Goal: Communication & Community: Answer question/provide support

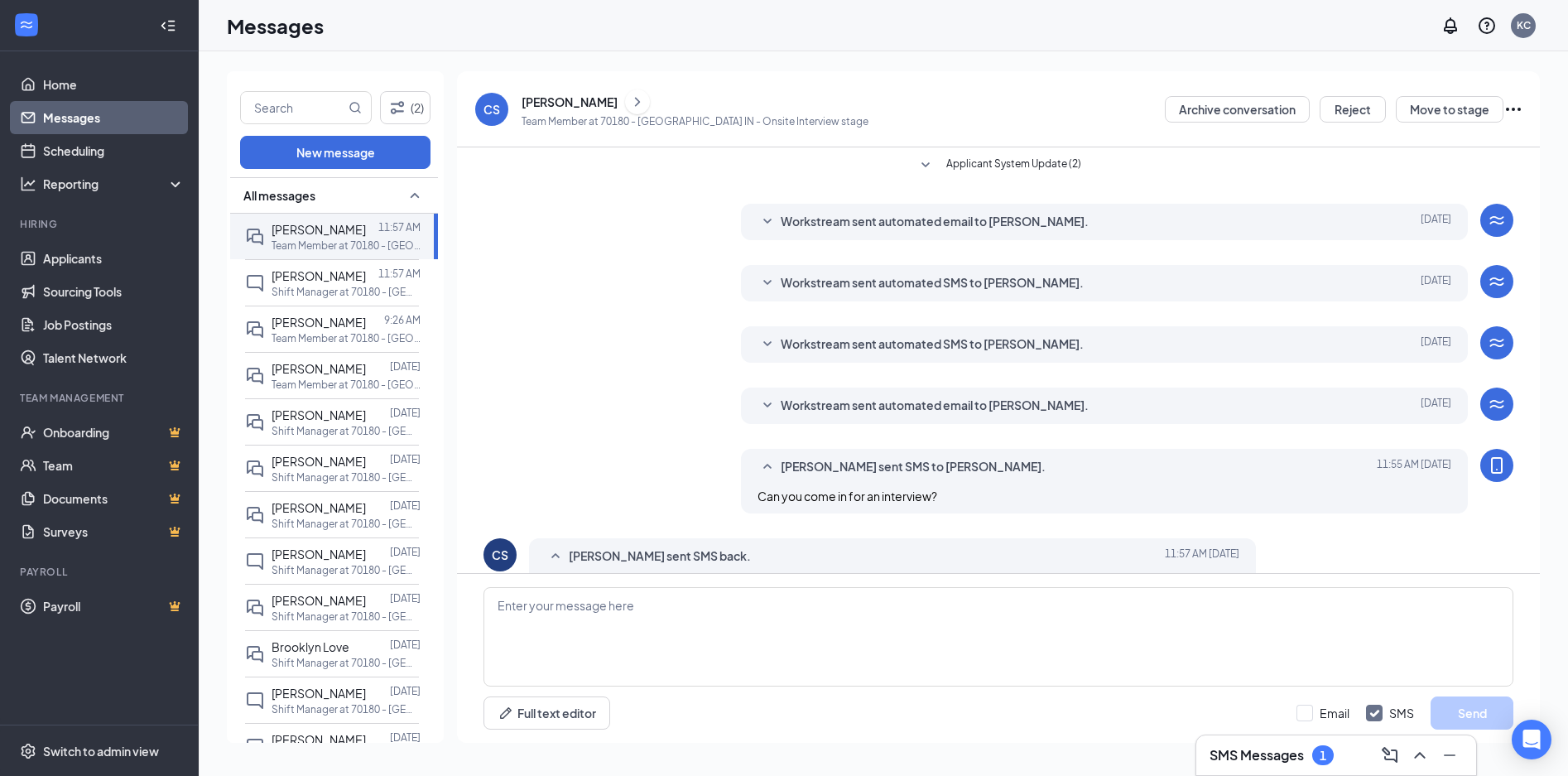
click at [93, 118] on link "Messages" at bounding box center [114, 117] width 141 height 33
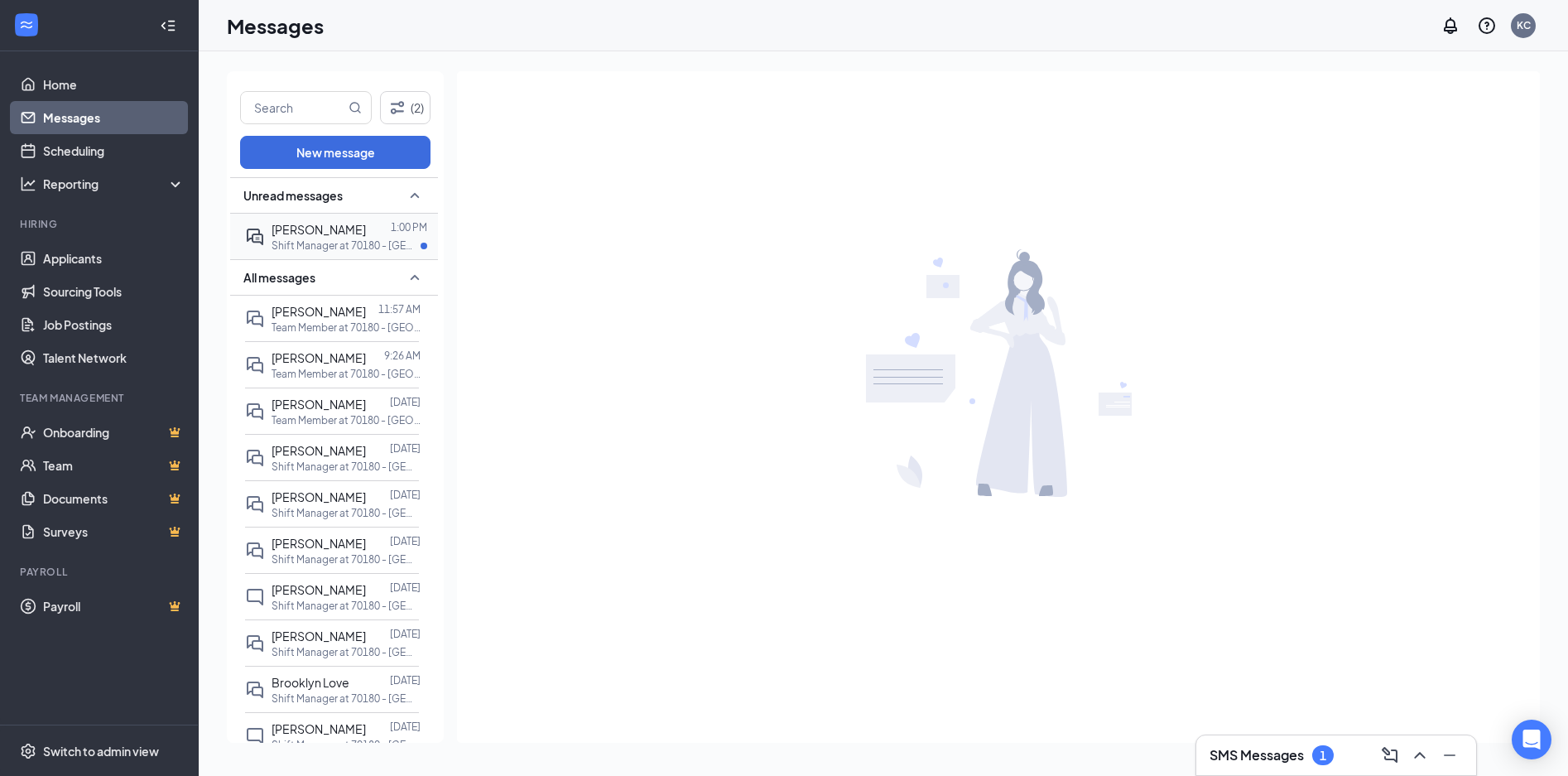
click at [303, 233] on span "[PERSON_NAME]" at bounding box center [318, 229] width 95 height 15
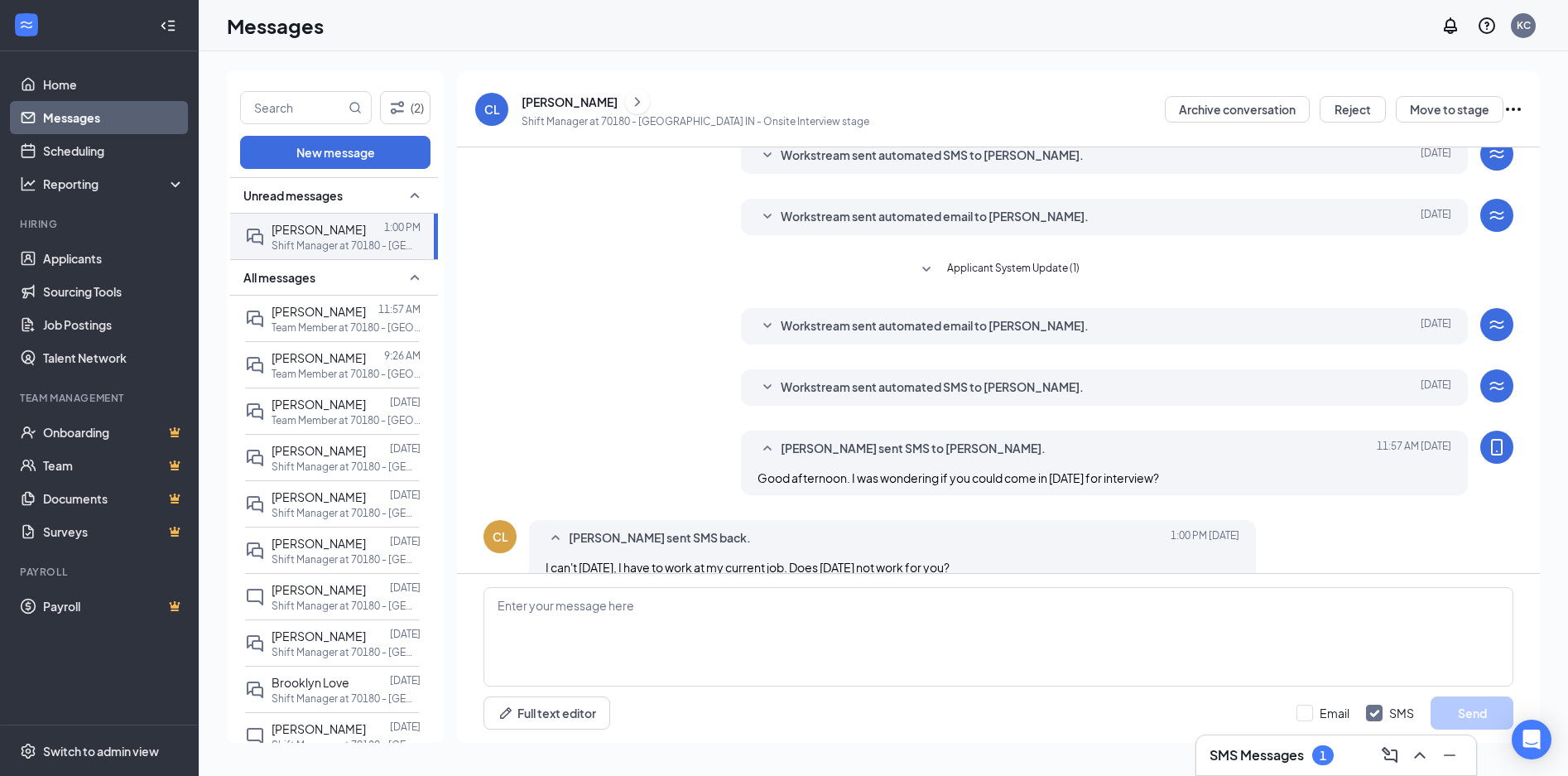
scroll to position [270, 0]
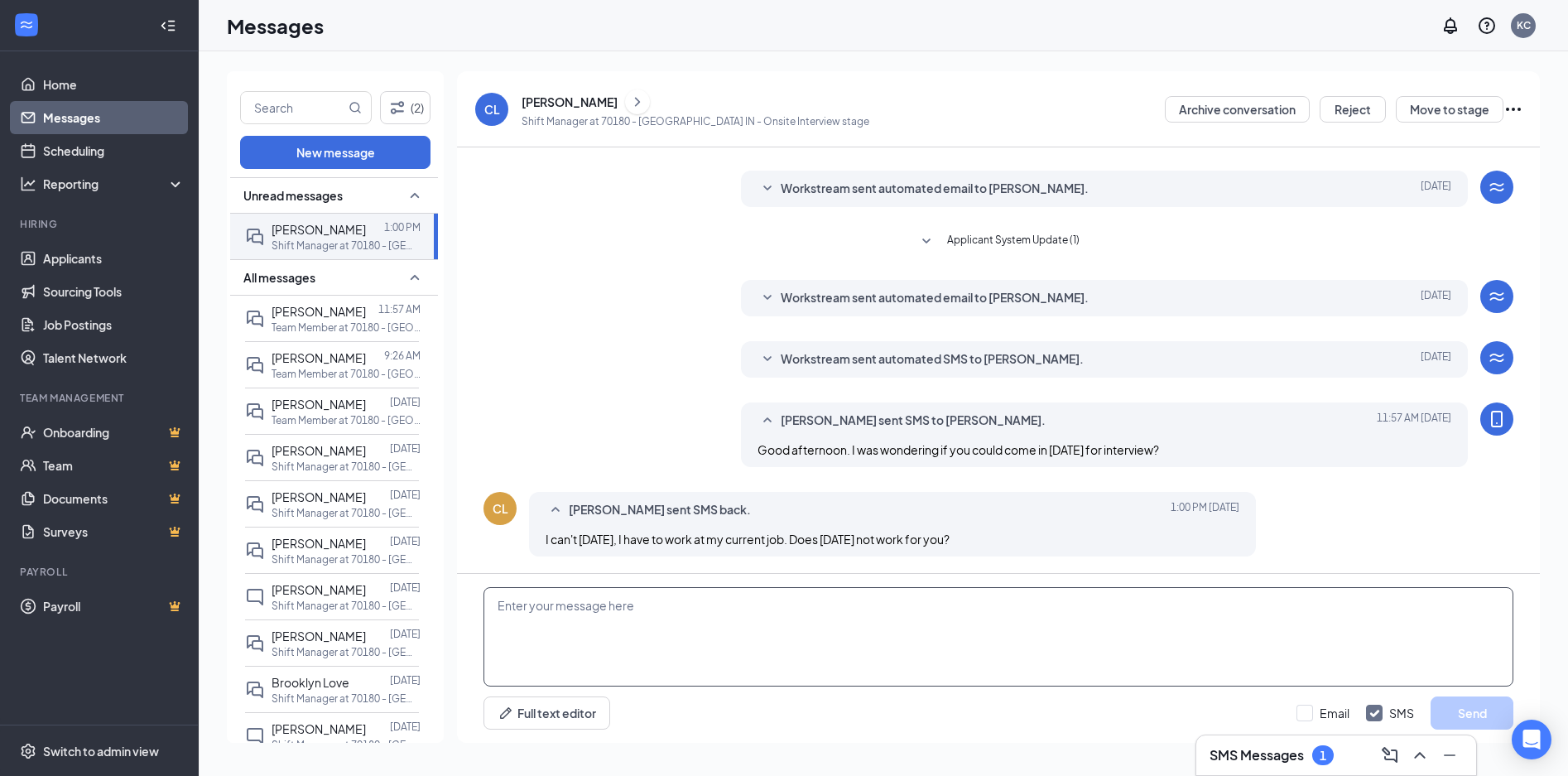
click at [609, 631] on textarea at bounding box center [998, 637] width 1030 height 100
type textarea "t"
click at [547, 607] on textarea "Tomorow is good still." at bounding box center [998, 637] width 1030 height 100
click at [519, 606] on textarea "Tomorow is good still." at bounding box center [998, 637] width 1030 height 100
click at [534, 606] on textarea "Tomorow is good still." at bounding box center [998, 637] width 1030 height 100
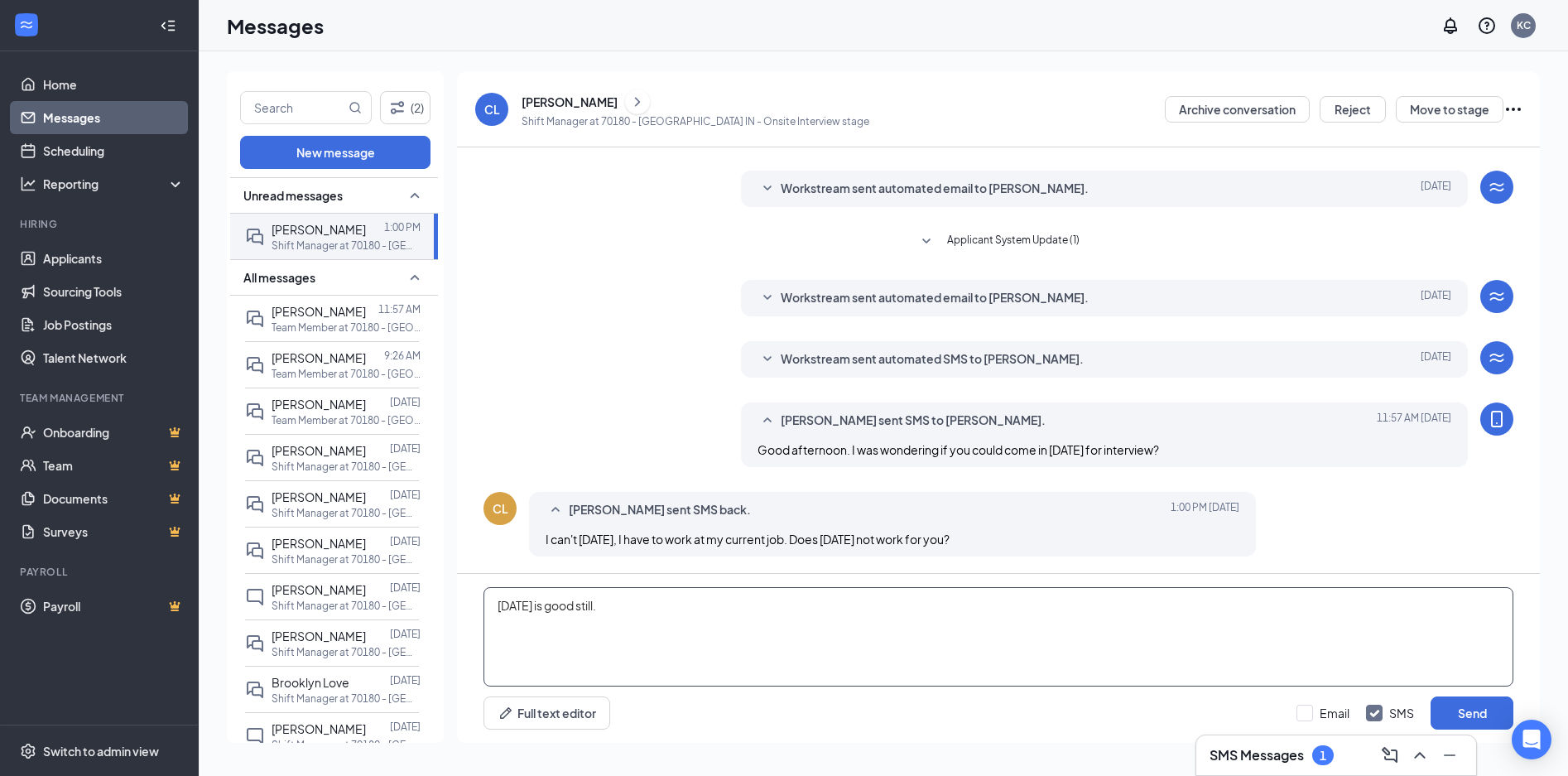
click at [692, 621] on textarea "[DATE] is good still." at bounding box center [998, 637] width 1030 height 100
click at [535, 608] on textarea "[DATE] is good still." at bounding box center [998, 637] width 1030 height 100
click at [663, 612] on textarea "[DATE] is good still." at bounding box center [998, 637] width 1030 height 100
type textarea "[DATE] is good still."
click at [1469, 718] on button "Send" at bounding box center [1472, 714] width 82 height 33
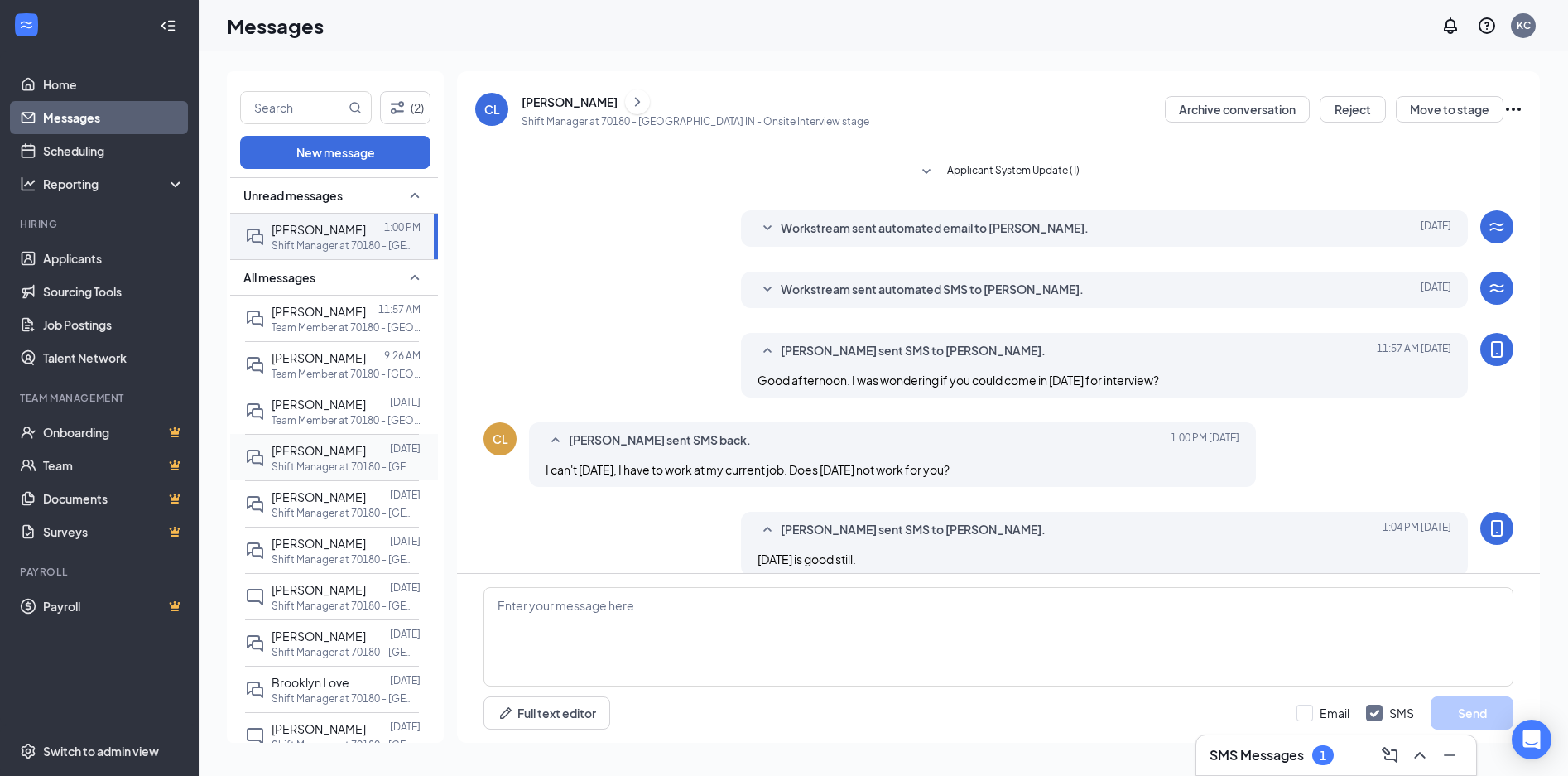
scroll to position [359, 0]
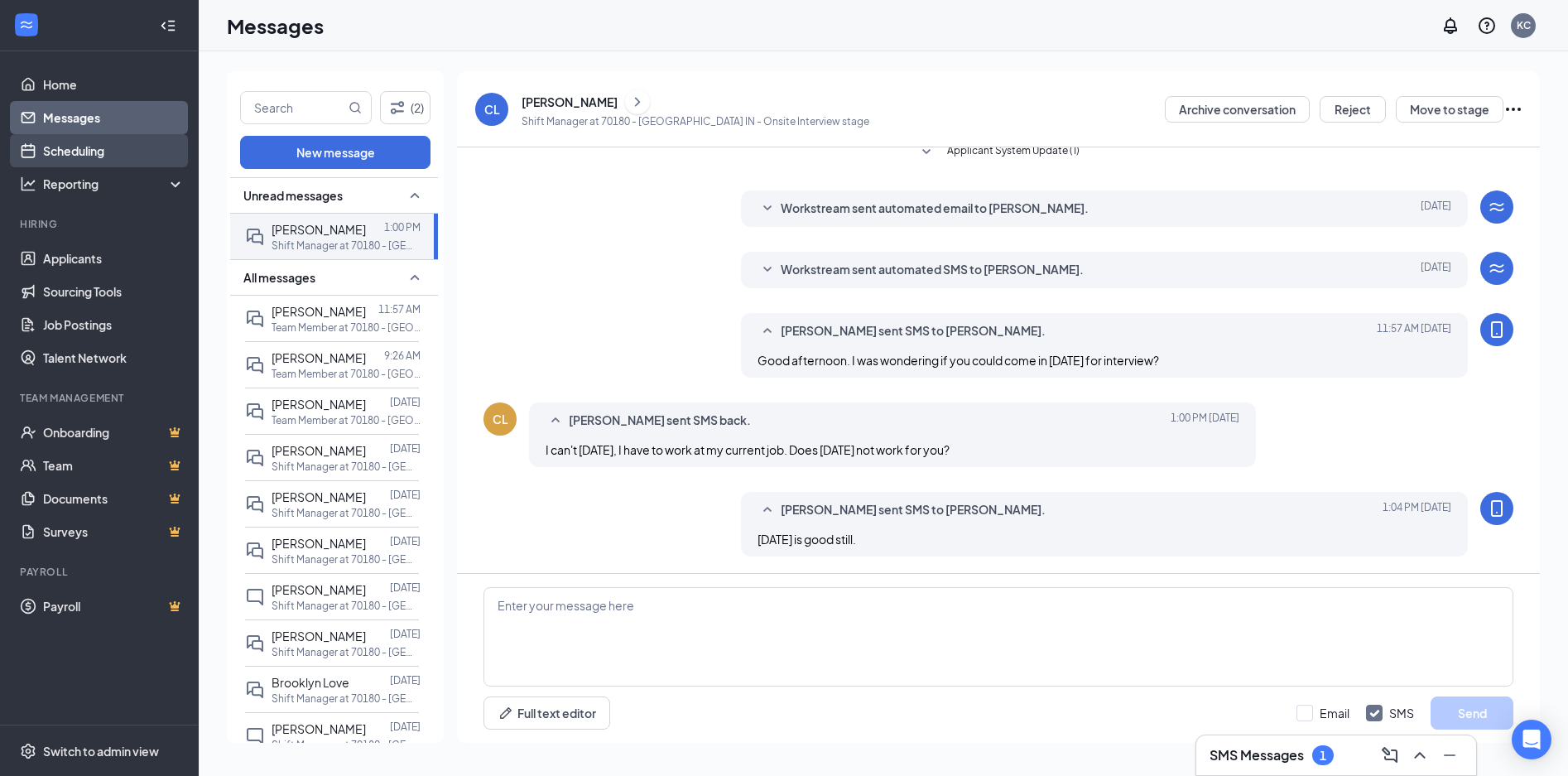
click at [88, 154] on link "Scheduling" at bounding box center [114, 151] width 141 height 33
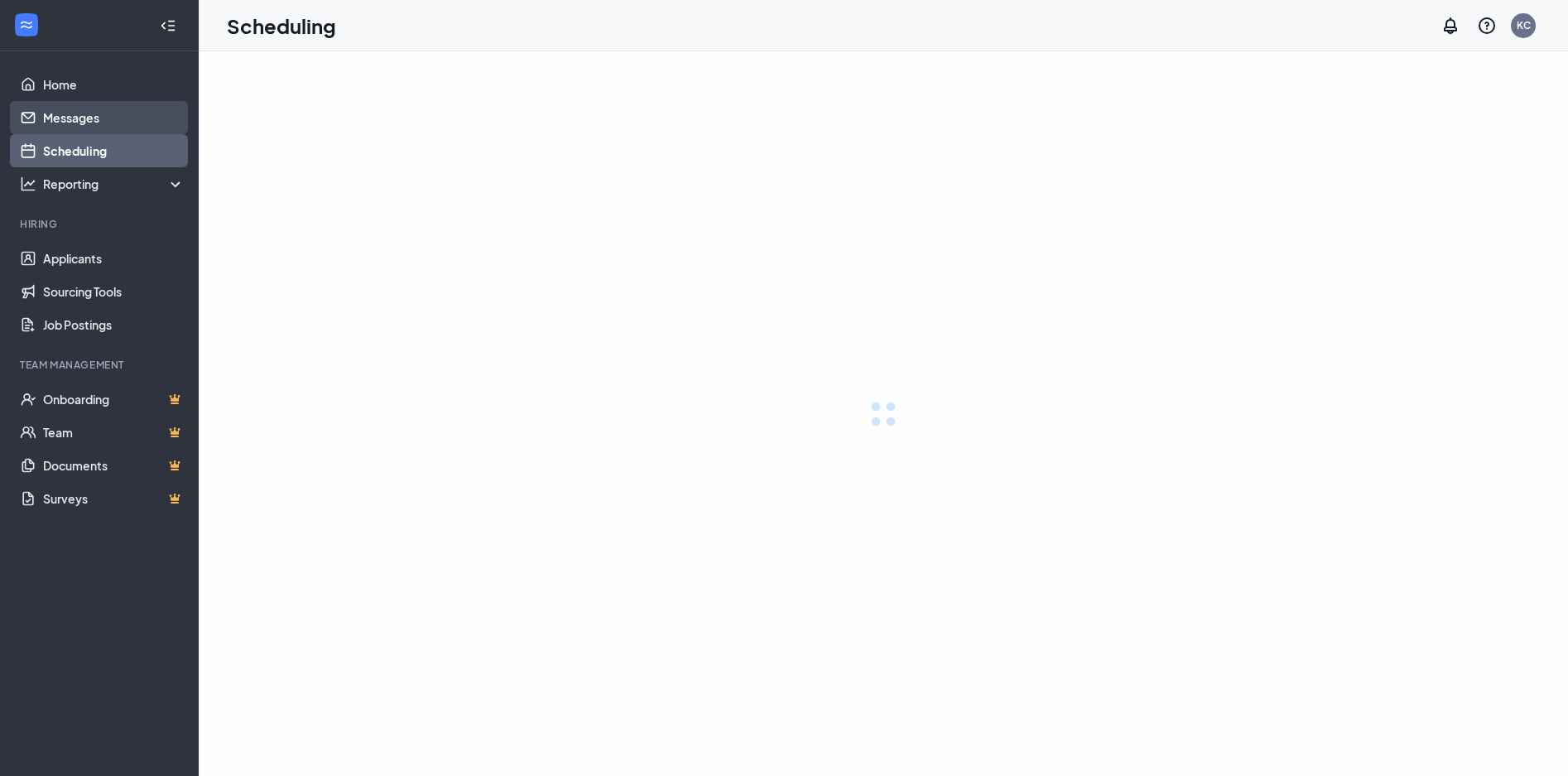
click at [118, 115] on link "Messages" at bounding box center [114, 117] width 141 height 33
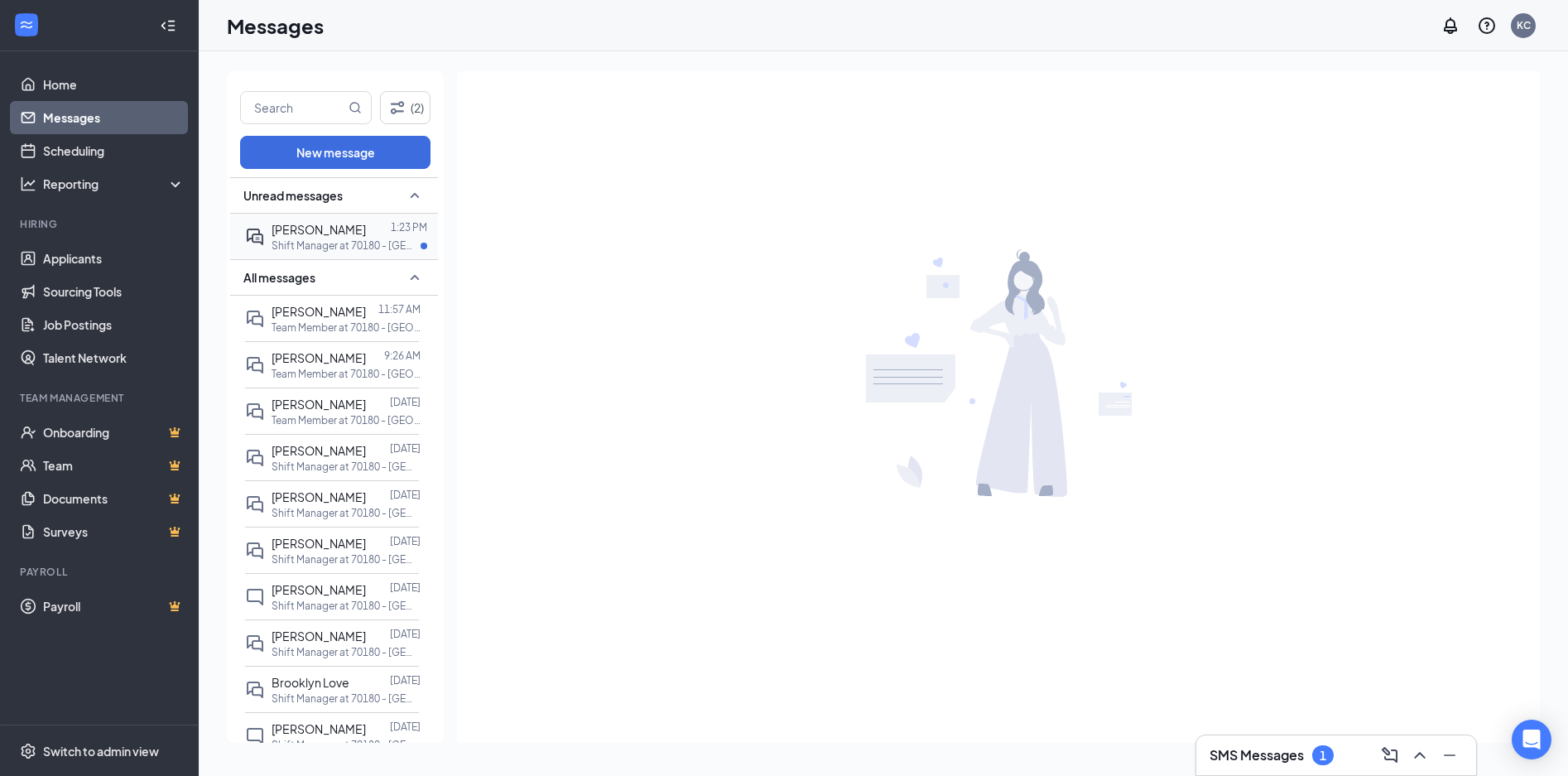
click at [298, 247] on p "Shift Manager at 70180 - [GEOGRAPHIC_DATA] IN" at bounding box center [346, 246] width 149 height 14
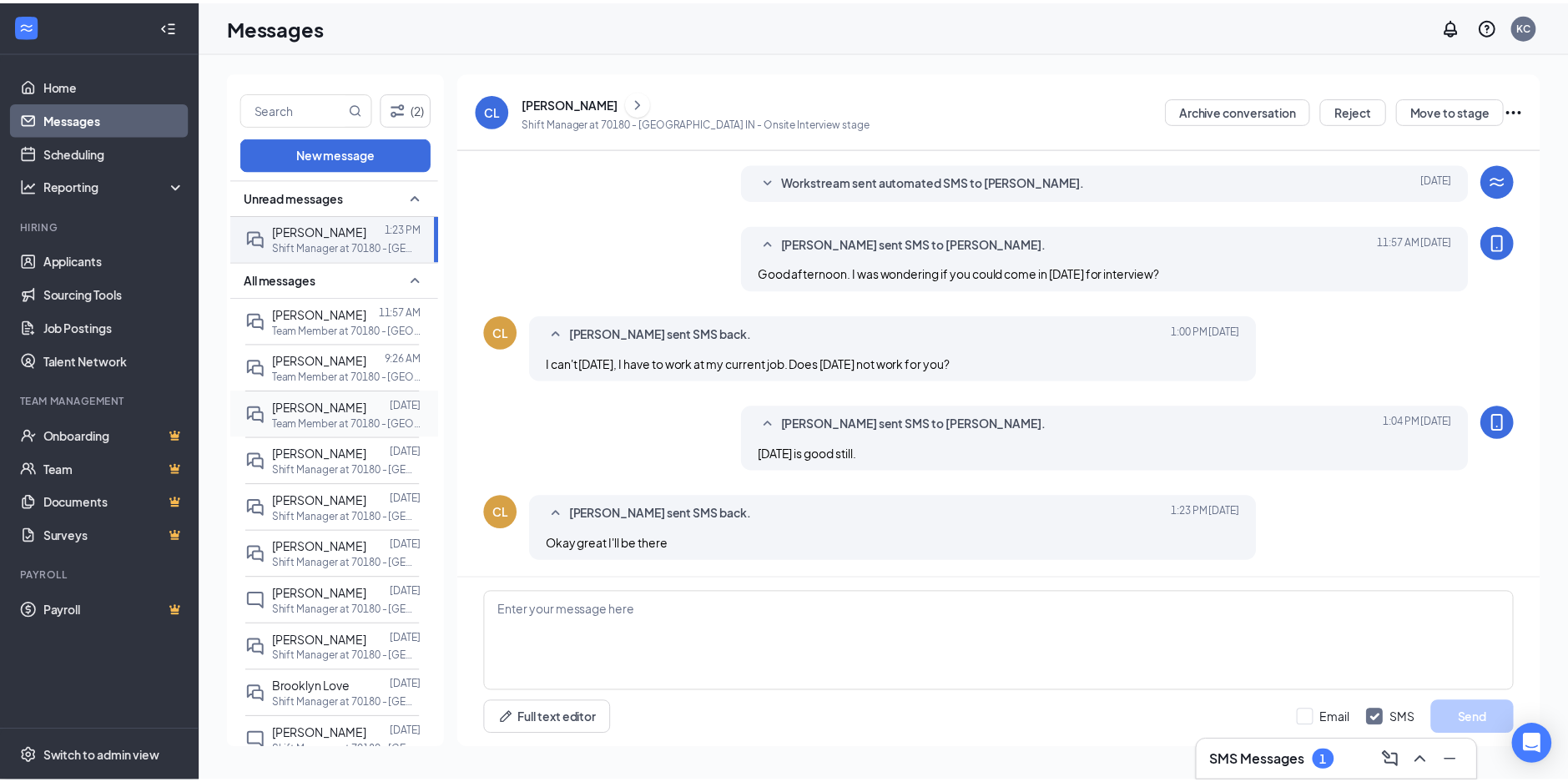
scroll to position [83, 0]
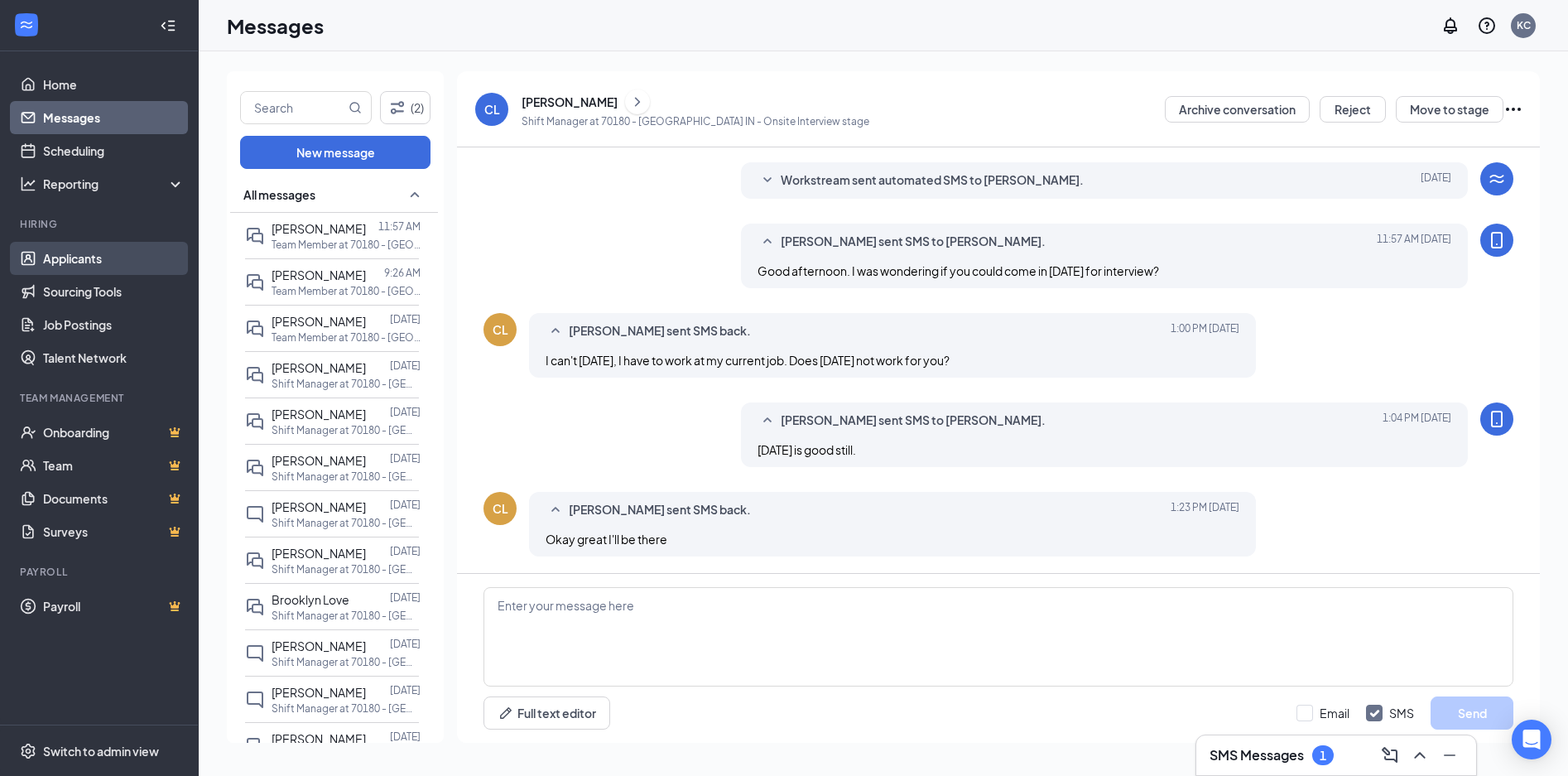
click at [121, 264] on link "Applicants" at bounding box center [114, 259] width 141 height 33
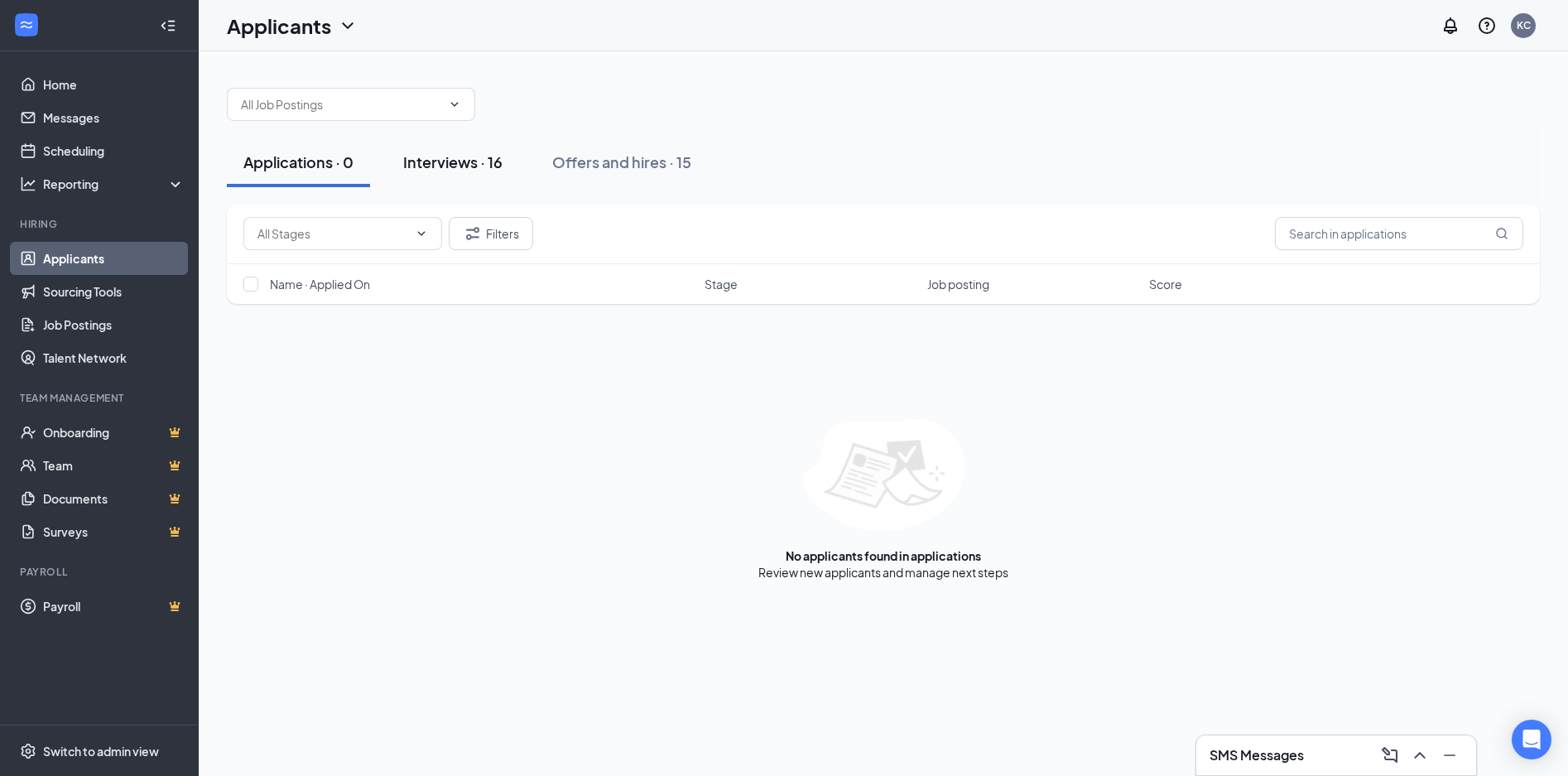
click at [480, 166] on div "Interviews · 16" at bounding box center [453, 162] width 100 height 21
